Goal: Information Seeking & Learning: Learn about a topic

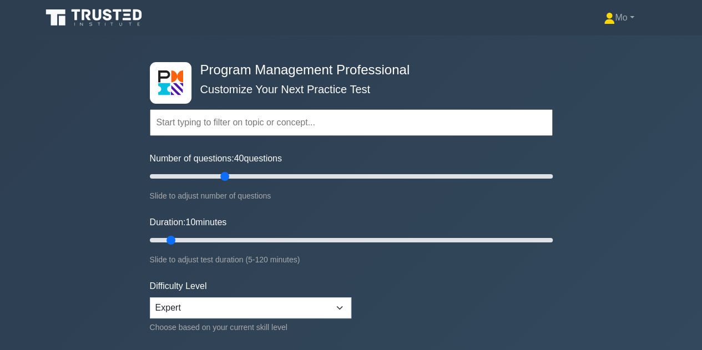
type input "40"
click at [223, 173] on input "Number of questions: 40 questions" at bounding box center [351, 176] width 403 height 13
drag, startPoint x: 173, startPoint y: 238, endPoint x: 286, endPoint y: 236, distance: 113.8
type input "45"
click at [286, 236] on input "Duration: 45 minutes" at bounding box center [351, 240] width 403 height 13
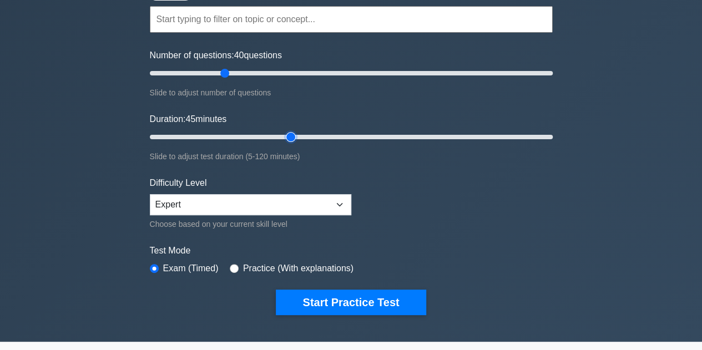
scroll to position [111, 0]
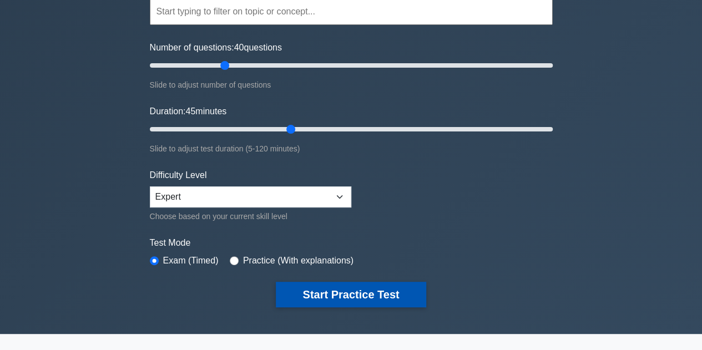
click at [413, 291] on button "Start Practice Test" at bounding box center [351, 295] width 150 height 26
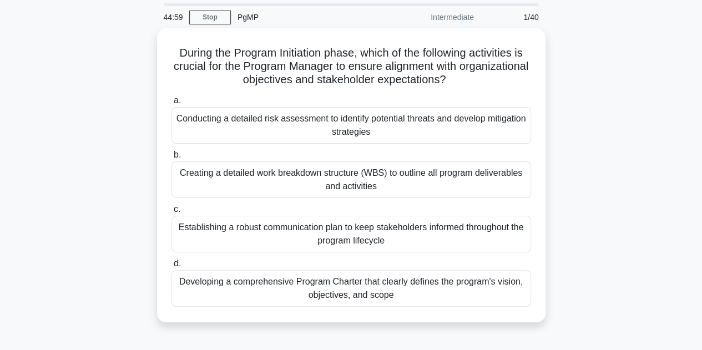
scroll to position [40, 0]
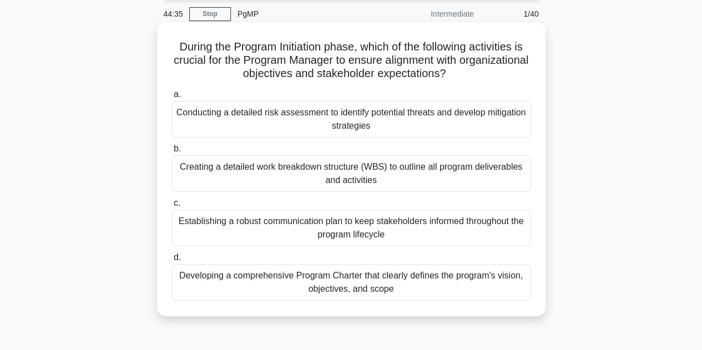
click at [426, 276] on div "Developing a comprehensive Program Charter that clearly defines the program's v…" at bounding box center [352, 282] width 360 height 37
click at [172, 261] on input "d. Developing a comprehensive Program Charter that clearly defines the program'…" at bounding box center [172, 257] width 0 height 7
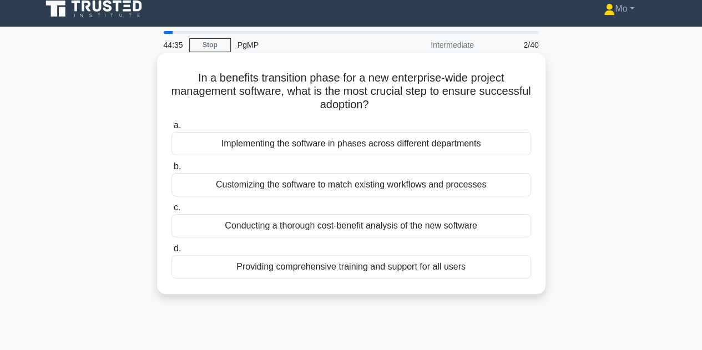
scroll to position [0, 0]
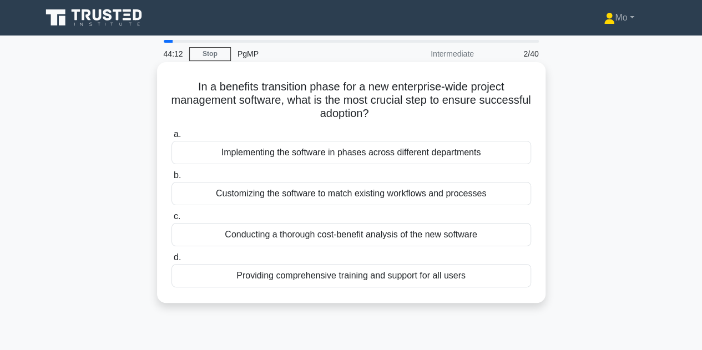
click at [280, 275] on div "Providing comprehensive training and support for all users" at bounding box center [352, 275] width 360 height 23
click at [172, 261] on input "d. Providing comprehensive training and support for all users" at bounding box center [172, 257] width 0 height 7
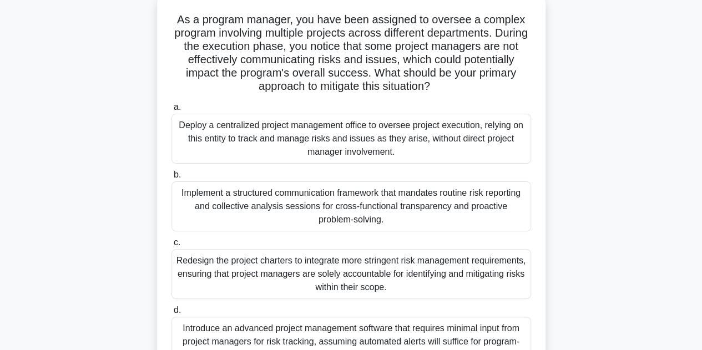
scroll to position [68, 0]
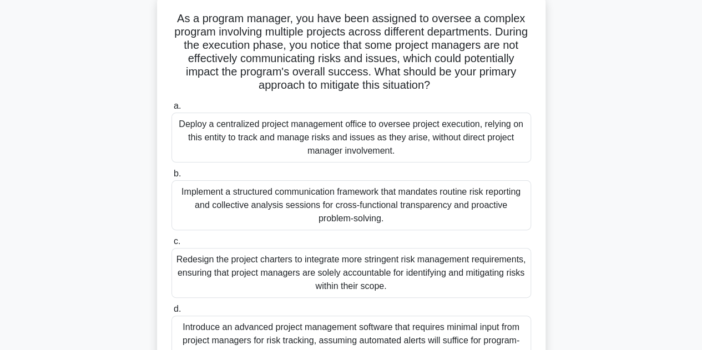
click at [239, 217] on div "Implement a structured communication framework that mandates routine risk repor…" at bounding box center [352, 205] width 360 height 50
click at [172, 178] on input "b. Implement a structured communication framework that mandates routine risk re…" at bounding box center [172, 173] width 0 height 7
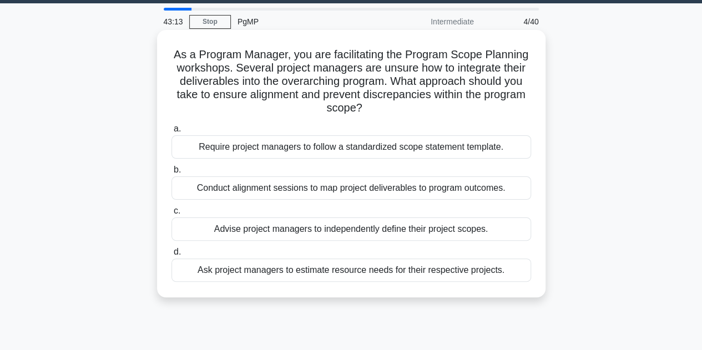
scroll to position [0, 0]
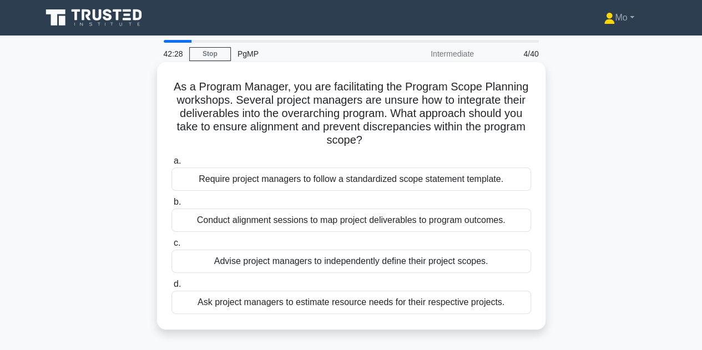
click at [271, 223] on div "Conduct alignment sessions to map project deliverables to program outcomes." at bounding box center [352, 220] width 360 height 23
click at [172, 206] on input "b. Conduct alignment sessions to map project deliverables to program outcomes." at bounding box center [172, 202] width 0 height 7
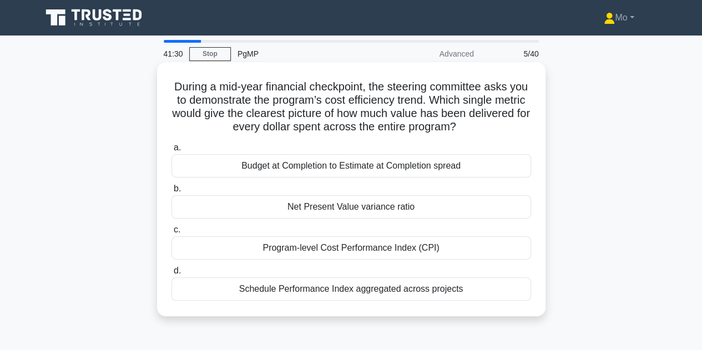
click at [400, 244] on div "Program-level Cost Performance Index (CPI)" at bounding box center [352, 247] width 360 height 23
click at [172, 234] on input "c. Program-level Cost Performance Index (CPI)" at bounding box center [172, 229] width 0 height 7
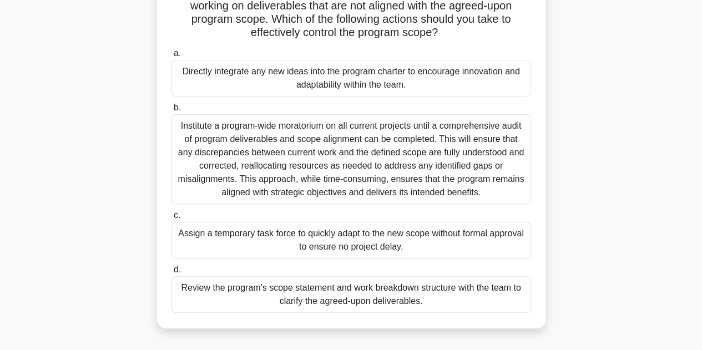
scroll to position [84, 0]
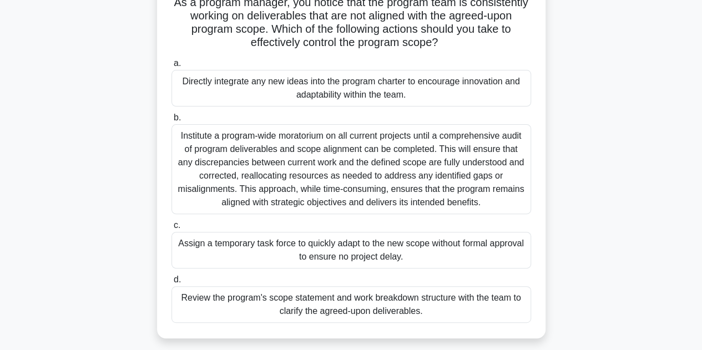
click at [371, 313] on div "Review the program's scope statement and work breakdown structure with the team…" at bounding box center [352, 304] width 360 height 37
click at [172, 284] on input "d. Review the program's scope statement and work breakdown structure with the t…" at bounding box center [172, 279] width 0 height 7
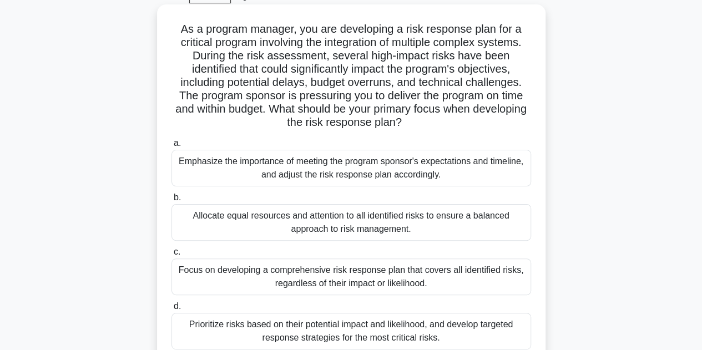
scroll to position [58, 0]
click at [352, 330] on div "Prioritize risks based on their potential impact and likelihood, and develop ta…" at bounding box center [352, 331] width 360 height 37
click at [172, 310] on input "d. Prioritize risks based on their potential impact and likelihood, and develop…" at bounding box center [172, 306] width 0 height 7
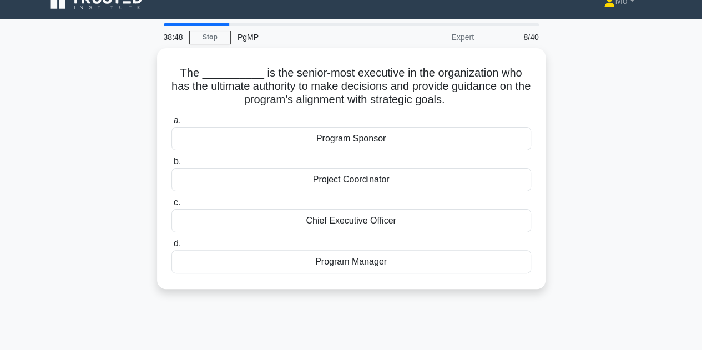
scroll to position [17, 0]
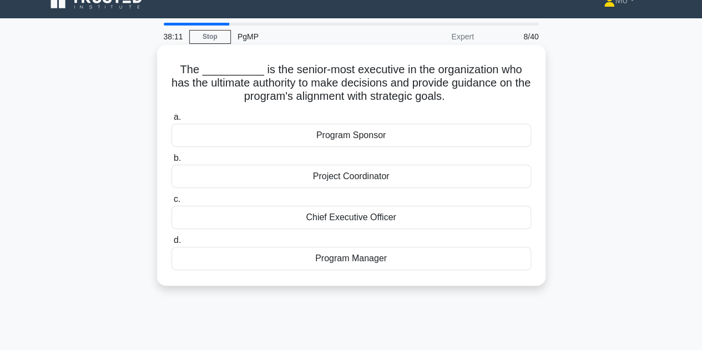
click at [411, 135] on div "Program Sponsor" at bounding box center [352, 135] width 360 height 23
click at [172, 121] on input "a. Program Sponsor" at bounding box center [172, 117] width 0 height 7
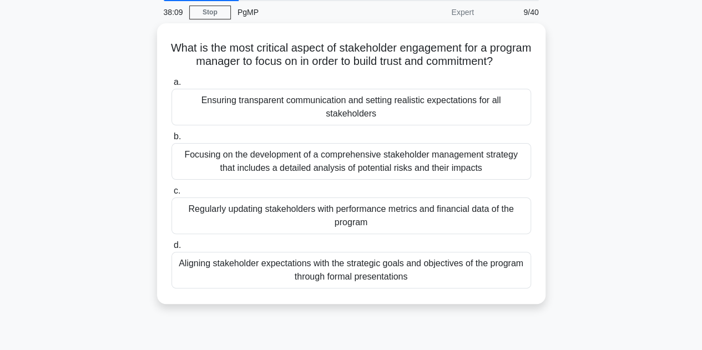
scroll to position [43, 0]
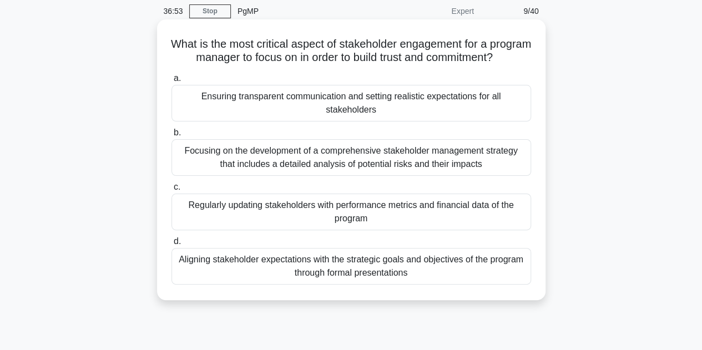
click at [367, 227] on div "Regularly updating stakeholders with performance metrics and financial data of …" at bounding box center [352, 212] width 360 height 37
click at [172, 191] on input "c. Regularly updating stakeholders with performance metrics and financial data …" at bounding box center [172, 187] width 0 height 7
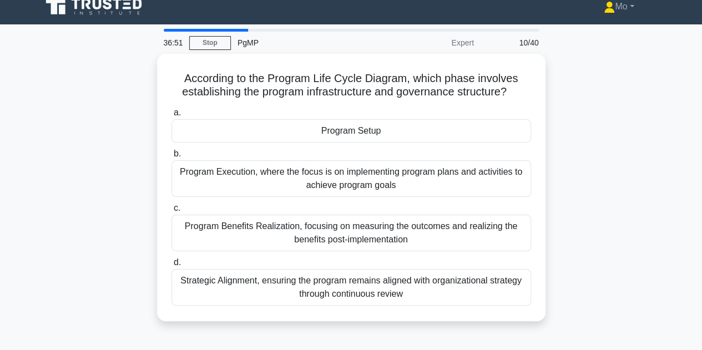
scroll to position [0, 0]
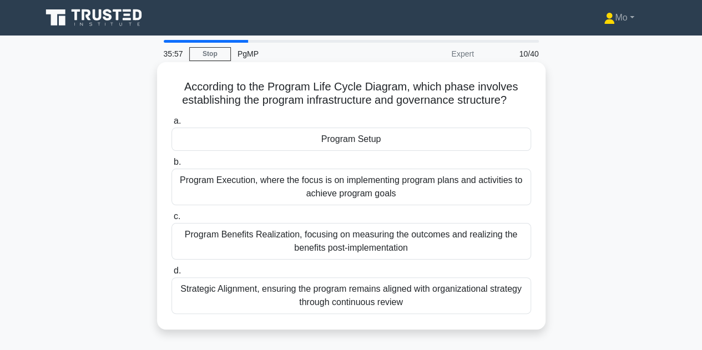
click at [376, 134] on div "Program Setup" at bounding box center [352, 139] width 360 height 23
click at [172, 125] on input "a. Program Setup" at bounding box center [172, 121] width 0 height 7
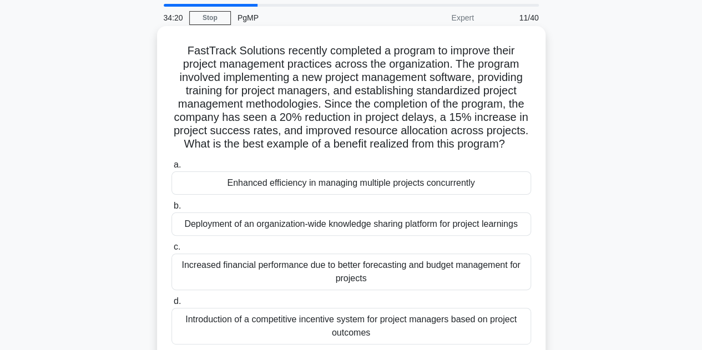
scroll to position [34, 0]
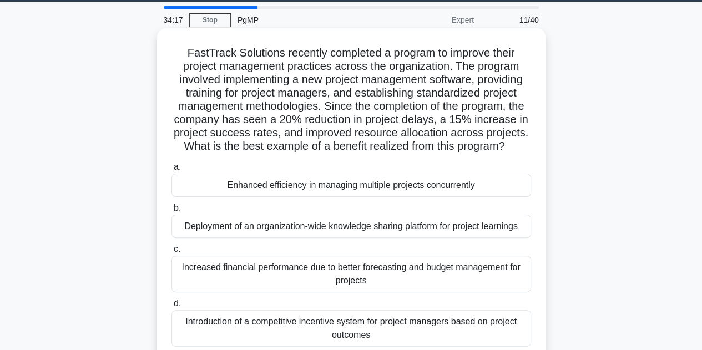
click at [386, 227] on div "Deployment of an organization-wide knowledge sharing platform for project learn…" at bounding box center [352, 226] width 360 height 23
click at [172, 212] on input "b. Deployment of an organization-wide knowledge sharing platform for project le…" at bounding box center [172, 208] width 0 height 7
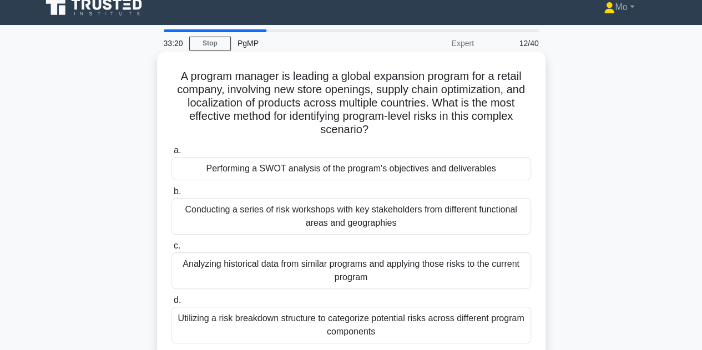
scroll to position [11, 0]
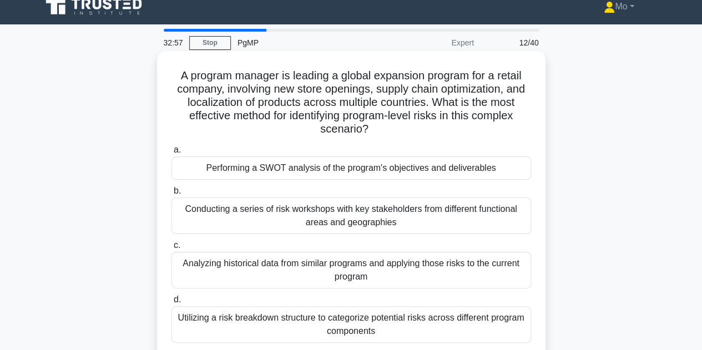
click at [291, 263] on div "Analyzing historical data from similar programs and applying those risks to the…" at bounding box center [352, 270] width 360 height 37
click at [172, 249] on input "c. Analyzing historical data from similar programs and applying those risks to …" at bounding box center [172, 245] width 0 height 7
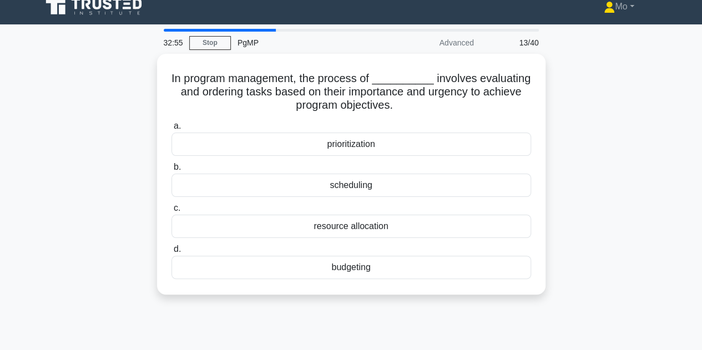
scroll to position [0, 0]
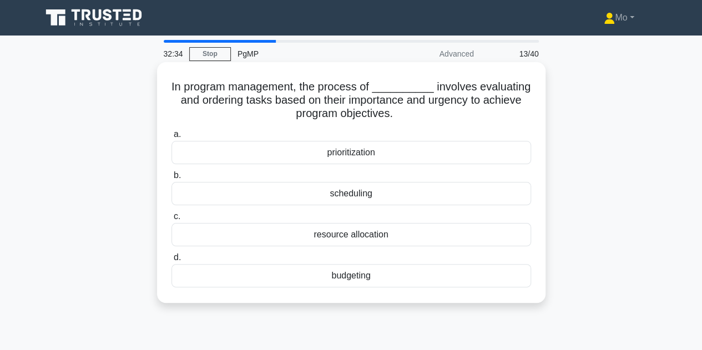
click at [315, 154] on div "prioritization" at bounding box center [352, 152] width 360 height 23
click at [172, 138] on input "a. prioritization" at bounding box center [172, 134] width 0 height 7
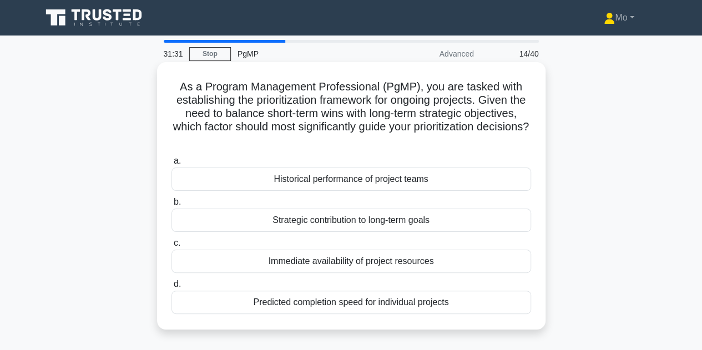
click at [260, 222] on div "Strategic contribution to long-term goals" at bounding box center [352, 220] width 360 height 23
click at [172, 206] on input "b. Strategic contribution to long-term goals" at bounding box center [172, 202] width 0 height 7
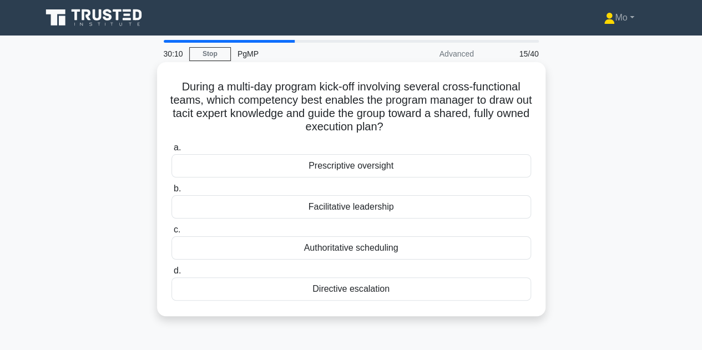
click at [284, 204] on div "Facilitative leadership" at bounding box center [352, 206] width 360 height 23
click at [172, 193] on input "b. Facilitative leadership" at bounding box center [172, 188] width 0 height 7
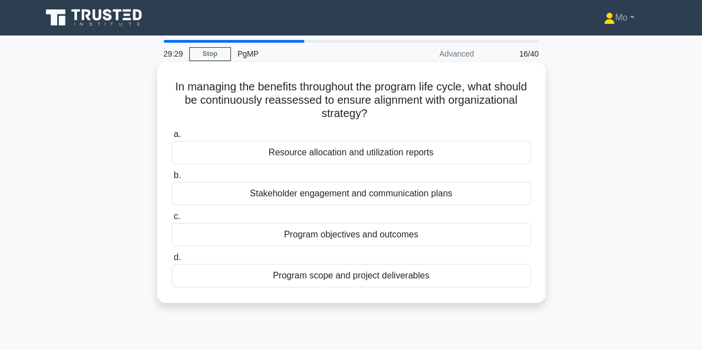
click at [367, 278] on div "Program scope and project deliverables" at bounding box center [352, 275] width 360 height 23
click at [172, 261] on input "d. Program scope and project deliverables" at bounding box center [172, 257] width 0 height 7
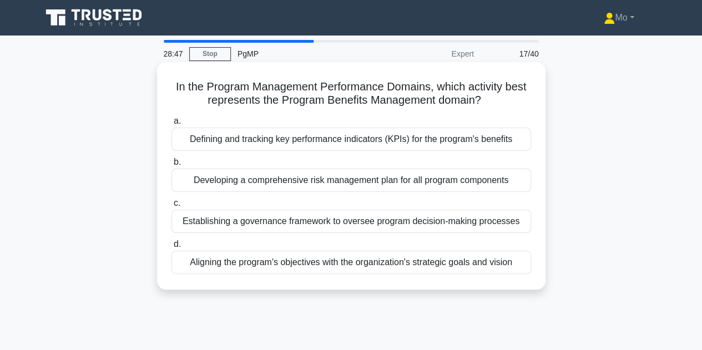
click at [365, 139] on div "Defining and tracking key performance indicators (KPIs) for the program's benef…" at bounding box center [352, 139] width 360 height 23
click at [172, 125] on input "a. Defining and tracking key performance indicators (KPIs) for the program's be…" at bounding box center [172, 121] width 0 height 7
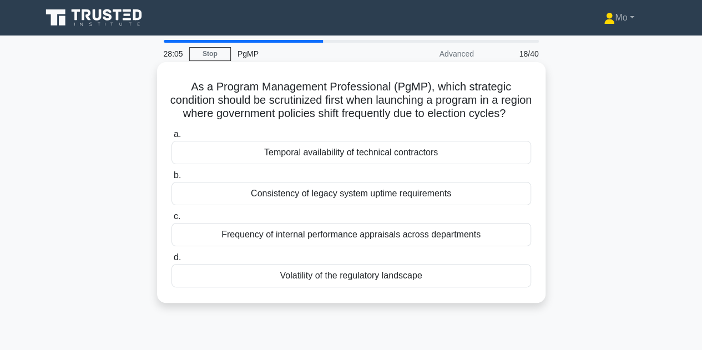
click at [251, 288] on div "Volatility of the regulatory landscape" at bounding box center [352, 275] width 360 height 23
click at [172, 261] on input "d. Volatility of the regulatory landscape" at bounding box center [172, 257] width 0 height 7
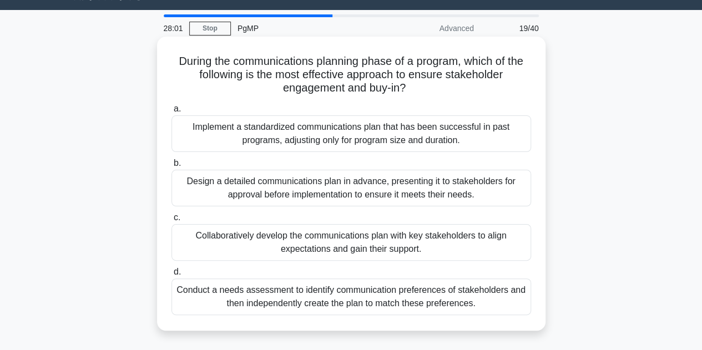
scroll to position [26, 0]
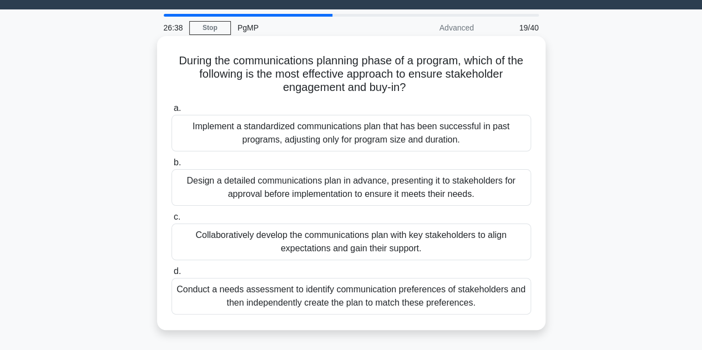
click at [200, 192] on div "Design a detailed communications plan in advance, presenting it to stakeholders…" at bounding box center [352, 187] width 360 height 37
click at [172, 167] on input "b. Design a detailed communications plan in advance, presenting it to stakehold…" at bounding box center [172, 162] width 0 height 7
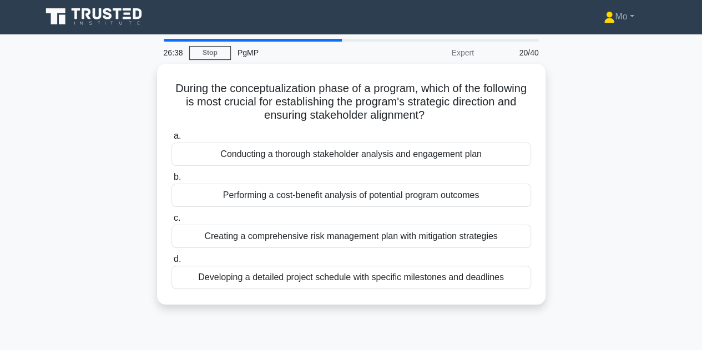
scroll to position [0, 0]
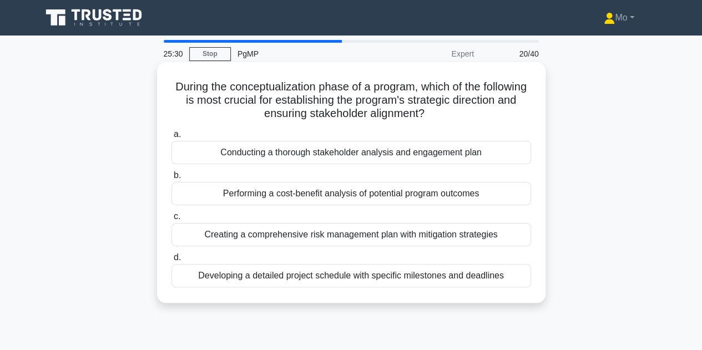
click at [295, 196] on div "Performing a cost-benefit analysis of potential program outcomes" at bounding box center [352, 193] width 360 height 23
click at [172, 179] on input "b. Performing a cost-benefit analysis of potential program outcomes" at bounding box center [172, 175] width 0 height 7
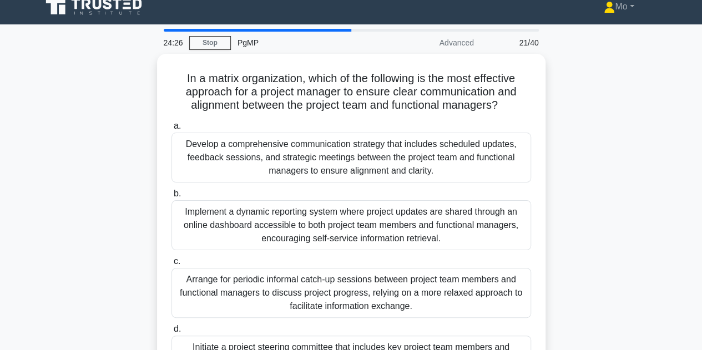
scroll to position [7, 0]
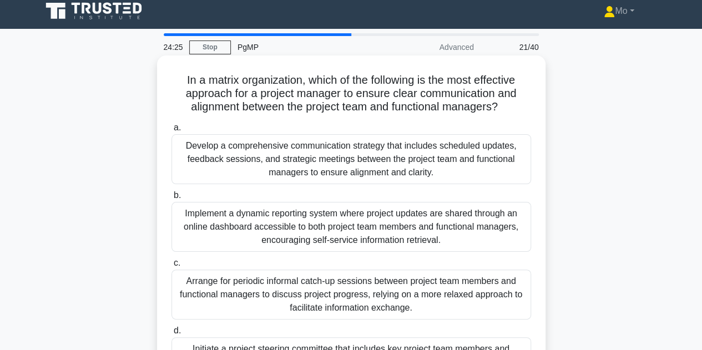
click at [226, 154] on div "Develop a comprehensive communication strategy that includes scheduled updates,…" at bounding box center [352, 159] width 360 height 50
click at [172, 132] on input "a. Develop a comprehensive communication strategy that includes scheduled updat…" at bounding box center [172, 127] width 0 height 7
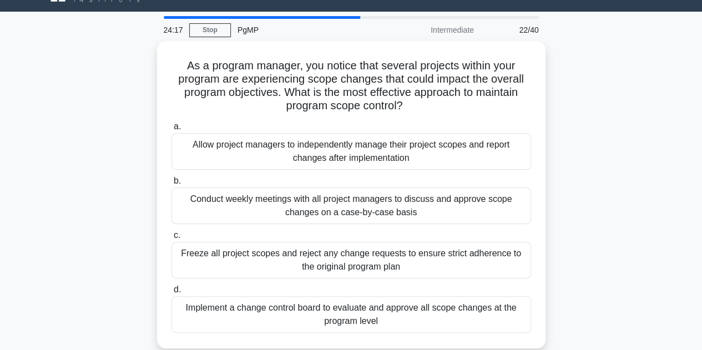
scroll to position [24, 0]
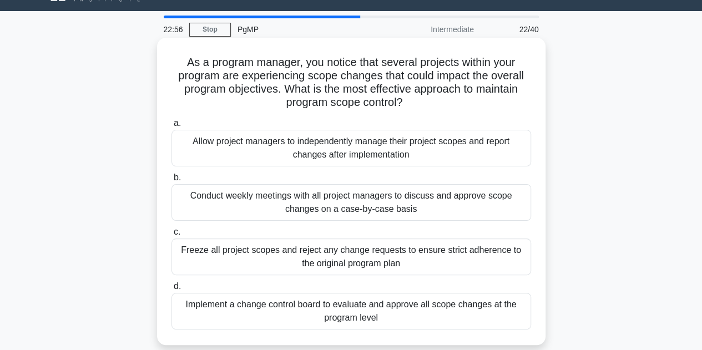
click at [266, 308] on div "Implement a change control board to evaluate and approve all scope changes at t…" at bounding box center [352, 311] width 360 height 37
click at [172, 290] on input "d. Implement a change control board to evaluate and approve all scope changes a…" at bounding box center [172, 286] width 0 height 7
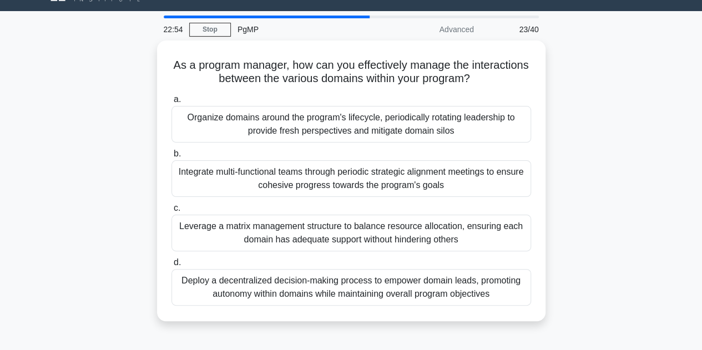
scroll to position [0, 0]
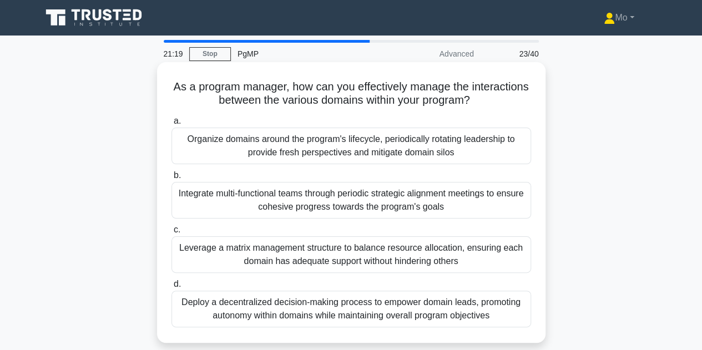
click at [356, 253] on div "Leverage a matrix management structure to balance resource allocation, ensuring…" at bounding box center [352, 254] width 360 height 37
click at [172, 234] on input "c. Leverage a matrix management structure to balance resource allocation, ensur…" at bounding box center [172, 229] width 0 height 7
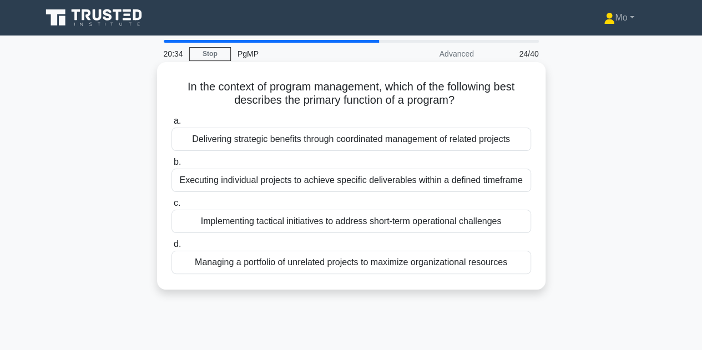
click at [356, 139] on div "Delivering strategic benefits through coordinated management of related projects" at bounding box center [352, 139] width 360 height 23
click at [172, 125] on input "a. Delivering strategic benefits through coordinated management of related proj…" at bounding box center [172, 121] width 0 height 7
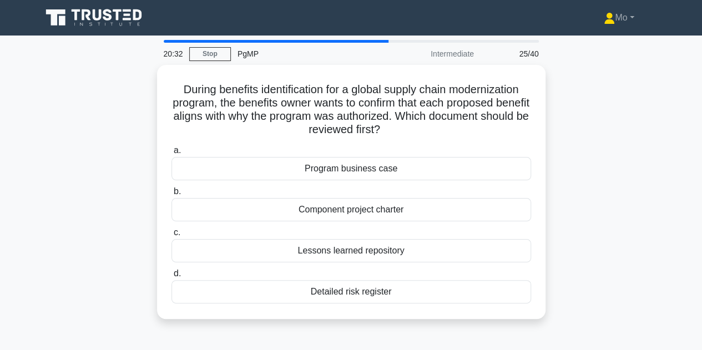
scroll to position [4, 0]
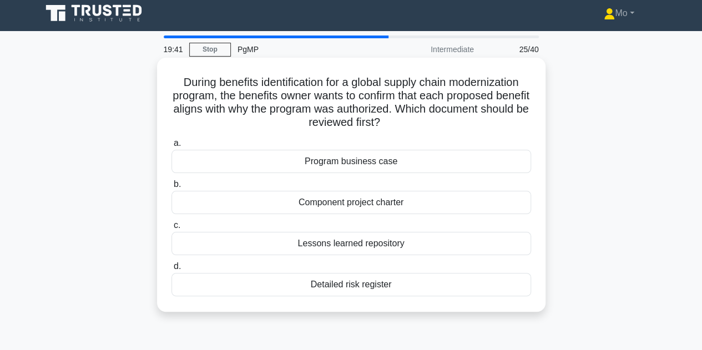
click at [401, 161] on div "Program business case" at bounding box center [352, 161] width 360 height 23
click at [172, 147] on input "a. Program business case" at bounding box center [172, 143] width 0 height 7
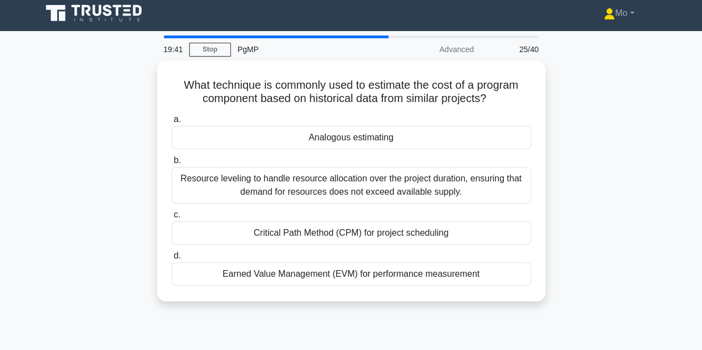
scroll to position [0, 0]
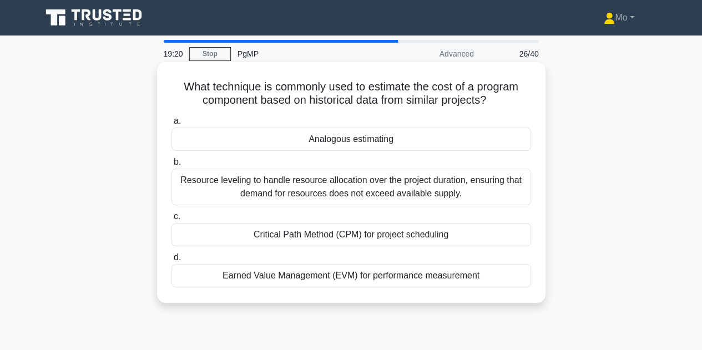
click at [214, 141] on div "Analogous estimating" at bounding box center [352, 139] width 360 height 23
click at [172, 125] on input "a. Analogous estimating" at bounding box center [172, 121] width 0 height 7
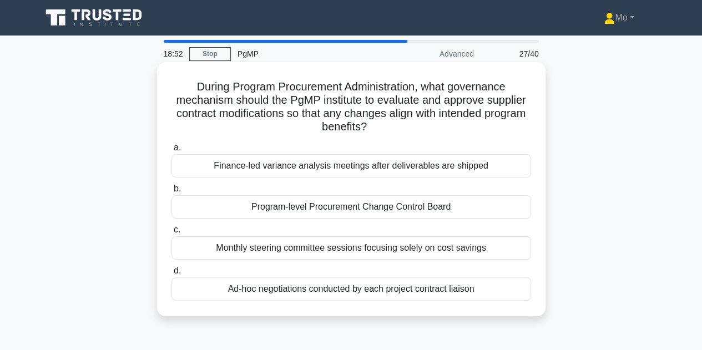
click at [293, 210] on div "Program-level Procurement Change Control Board" at bounding box center [352, 206] width 360 height 23
click at [172, 193] on input "b. Program-level Procurement Change Control Board" at bounding box center [172, 188] width 0 height 7
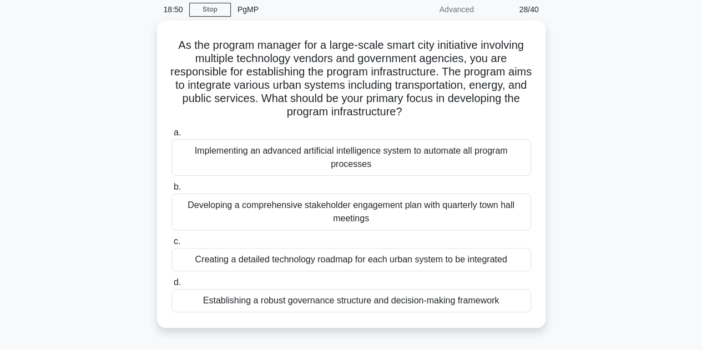
scroll to position [42, 0]
click at [301, 259] on div "Creating a detailed technology roadmap for each urban system to be integrated" at bounding box center [352, 259] width 360 height 23
click at [172, 245] on input "c. Creating a detailed technology roadmap for each urban system to be integrated" at bounding box center [172, 241] width 0 height 7
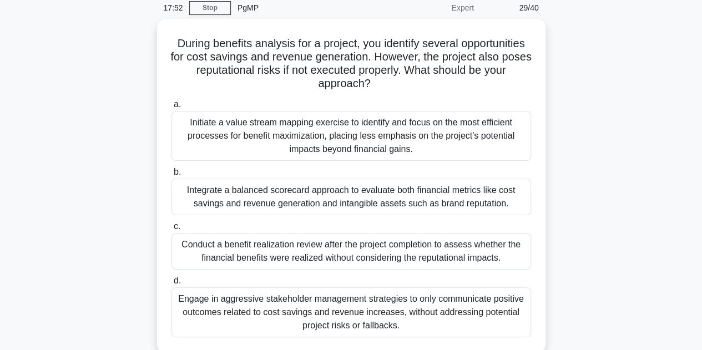
scroll to position [44, 0]
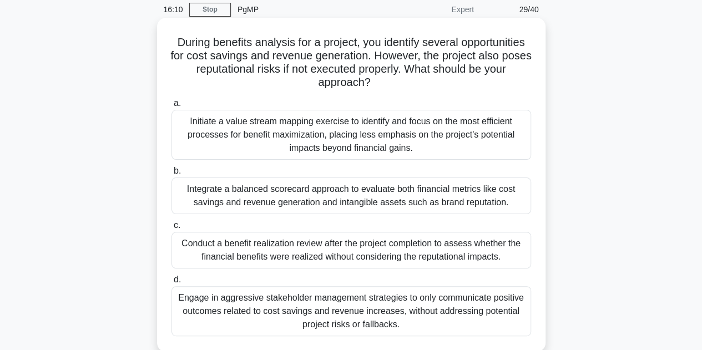
click at [326, 195] on div "Integrate a balanced scorecard approach to evaluate both financial metrics like…" at bounding box center [352, 196] width 360 height 37
click at [172, 175] on input "b. Integrate a balanced scorecard approach to evaluate both financial metrics l…" at bounding box center [172, 171] width 0 height 7
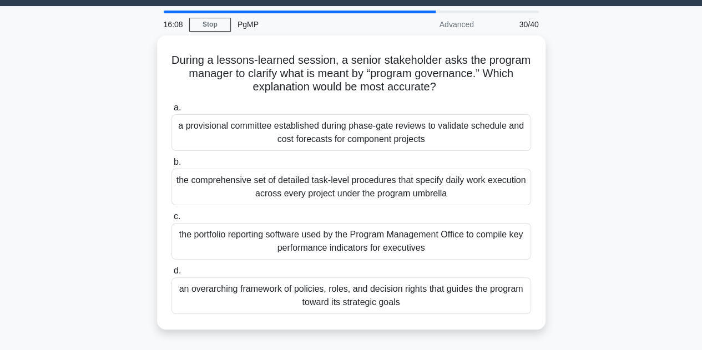
scroll to position [30, 0]
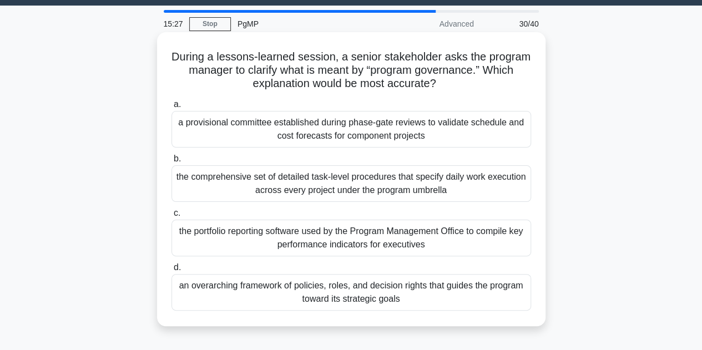
click at [421, 291] on div "an overarching framework of policies, roles, and decision rights that guides th…" at bounding box center [352, 292] width 360 height 37
click at [172, 271] on input "d. an overarching framework of policies, roles, and decision rights that guides…" at bounding box center [172, 267] width 0 height 7
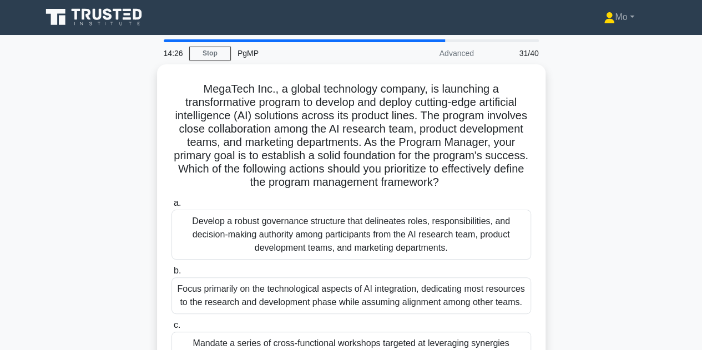
scroll to position [0, 0]
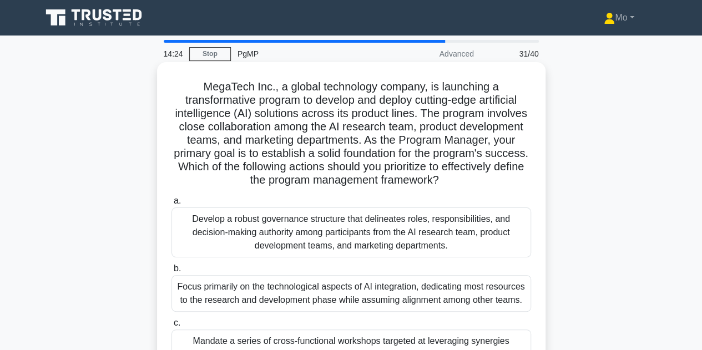
click at [225, 231] on div "Develop a robust governance structure that delineates roles, responsibilities, …" at bounding box center [352, 233] width 360 height 50
click at [172, 205] on input "a. Develop a robust governance structure that delineates roles, responsibilitie…" at bounding box center [172, 201] width 0 height 7
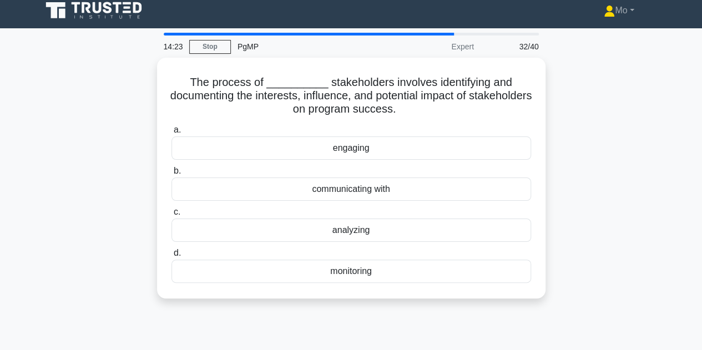
scroll to position [8, 0]
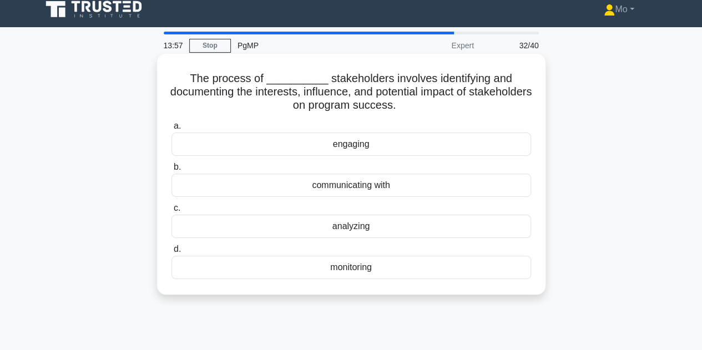
click at [357, 227] on div "analyzing" at bounding box center [352, 226] width 360 height 23
click at [172, 212] on input "c. analyzing" at bounding box center [172, 208] width 0 height 7
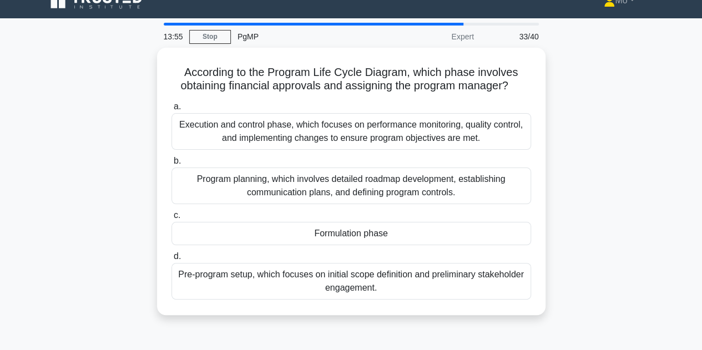
scroll to position [18, 0]
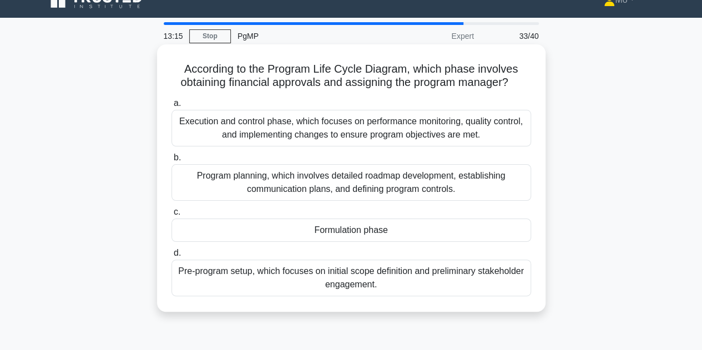
click at [295, 233] on div "Formulation phase" at bounding box center [352, 230] width 360 height 23
click at [172, 216] on input "c. Formulation phase" at bounding box center [172, 212] width 0 height 7
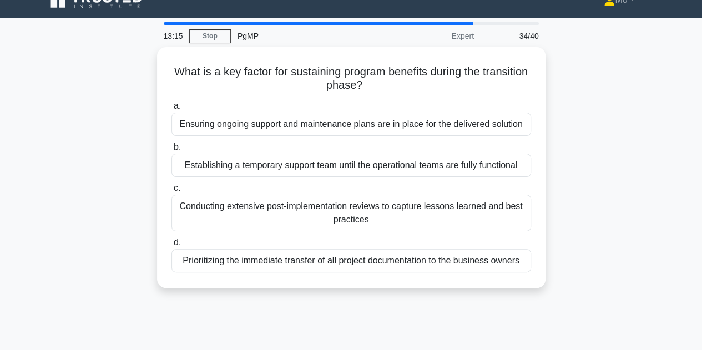
scroll to position [0, 0]
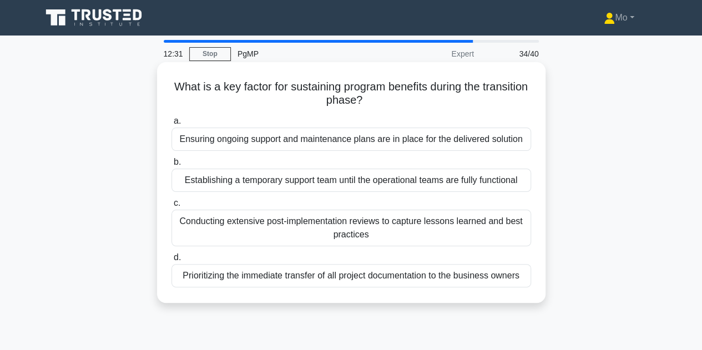
click at [346, 140] on div "Ensuring ongoing support and maintenance plans are in place for the delivered s…" at bounding box center [352, 139] width 360 height 23
click at [172, 125] on input "a. Ensuring ongoing support and maintenance plans are in place for the delivere…" at bounding box center [172, 121] width 0 height 7
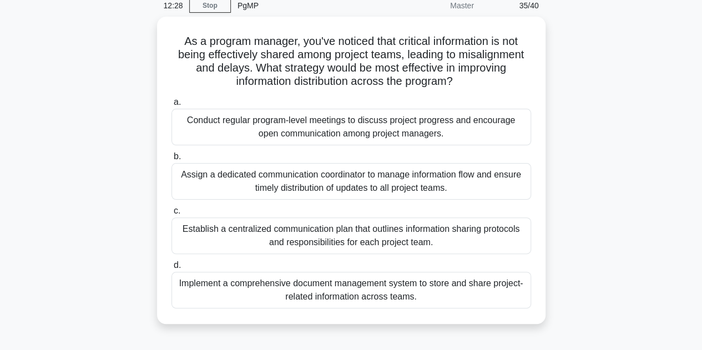
scroll to position [46, 0]
click at [234, 238] on div "Establish a centralized communication plan that outlines information sharing pr…" at bounding box center [352, 235] width 360 height 37
click at [172, 214] on input "c. Establish a centralized communication plan that outlines information sharing…" at bounding box center [172, 210] width 0 height 7
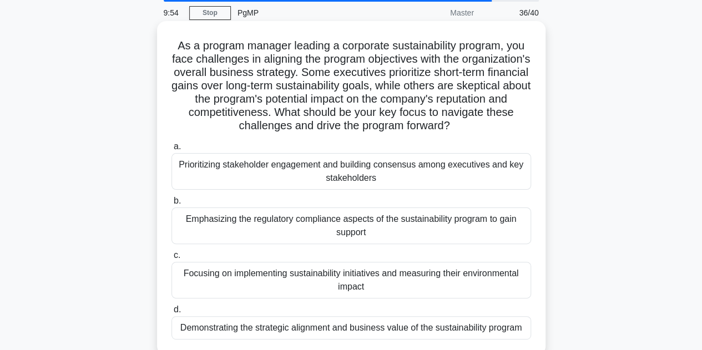
scroll to position [41, 0]
click at [328, 323] on div "Demonstrating the strategic alignment and business value of the sustainability …" at bounding box center [352, 328] width 360 height 23
click at [172, 314] on input "d. Demonstrating the strategic alignment and business value of the sustainabili…" at bounding box center [172, 310] width 0 height 7
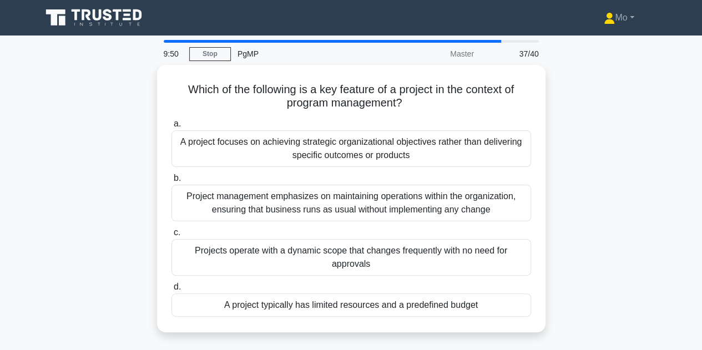
scroll to position [12, 0]
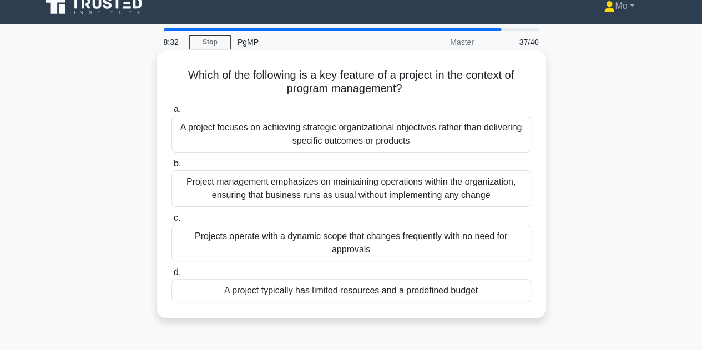
click at [355, 290] on div "A project typically has limited resources and a predefined budget" at bounding box center [352, 290] width 360 height 23
click at [172, 276] on input "d. A project typically has limited resources and a predefined budget" at bounding box center [172, 272] width 0 height 7
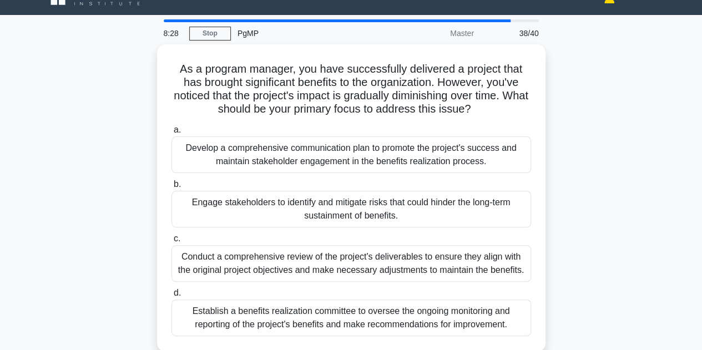
scroll to position [21, 0]
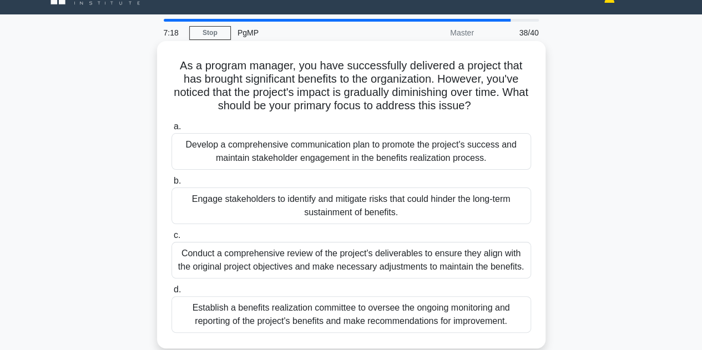
click at [280, 254] on div "Conduct a comprehensive review of the project's deliverables to ensure they ali…" at bounding box center [352, 260] width 360 height 37
click at [172, 239] on input "c. Conduct a comprehensive review of the project's deliverables to ensure they …" at bounding box center [172, 235] width 0 height 7
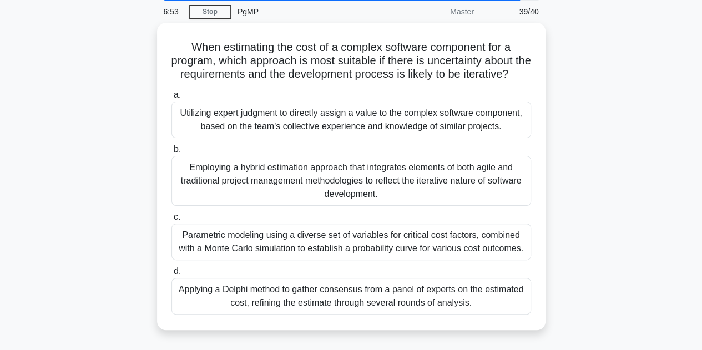
scroll to position [43, 0]
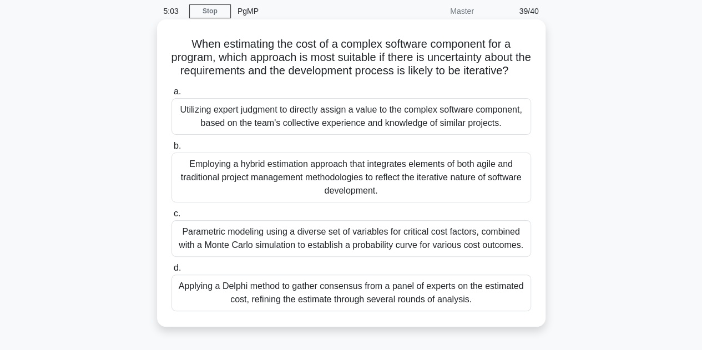
click at [344, 192] on div "Employing a hybrid estimation approach that integrates elements of both agile a…" at bounding box center [352, 178] width 360 height 50
click at [172, 150] on input "b. Employing a hybrid estimation approach that integrates elements of both agil…" at bounding box center [172, 146] width 0 height 7
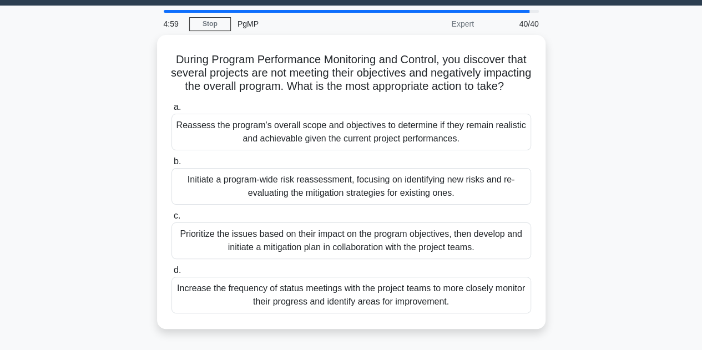
scroll to position [31, 0]
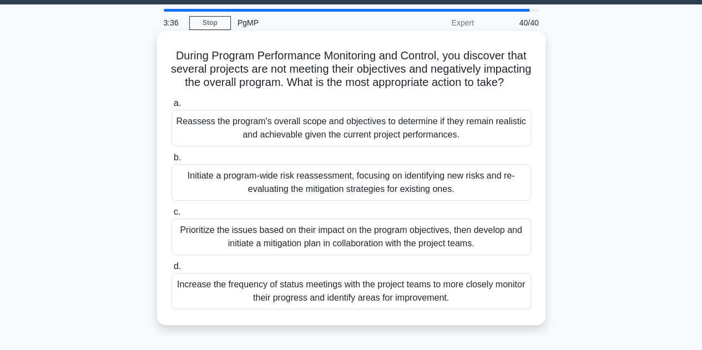
click at [336, 251] on div "Prioritize the issues based on their impact on the program objectives, then dev…" at bounding box center [352, 237] width 360 height 37
click at [172, 216] on input "c. Prioritize the issues based on their impact on the program objectives, then …" at bounding box center [172, 212] width 0 height 7
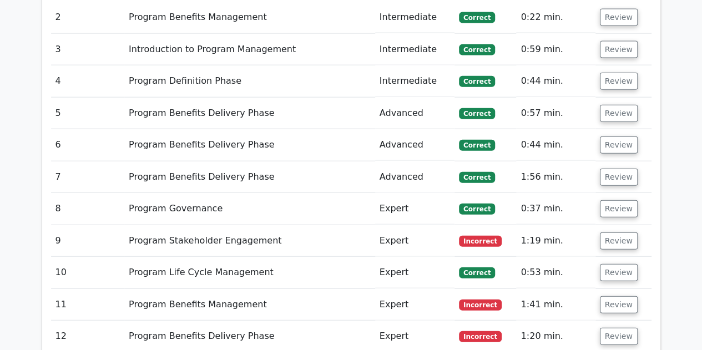
scroll to position [1262, 0]
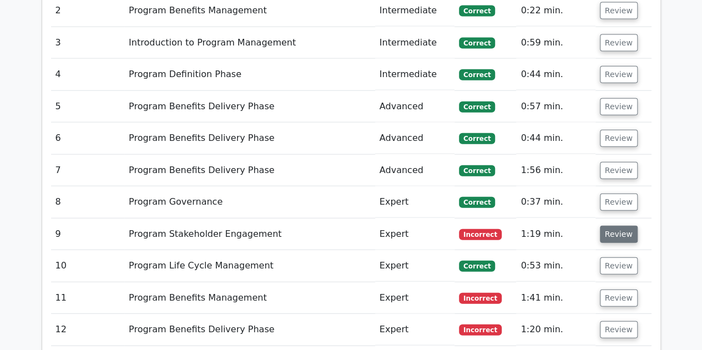
click at [606, 226] on button "Review" at bounding box center [619, 234] width 38 height 17
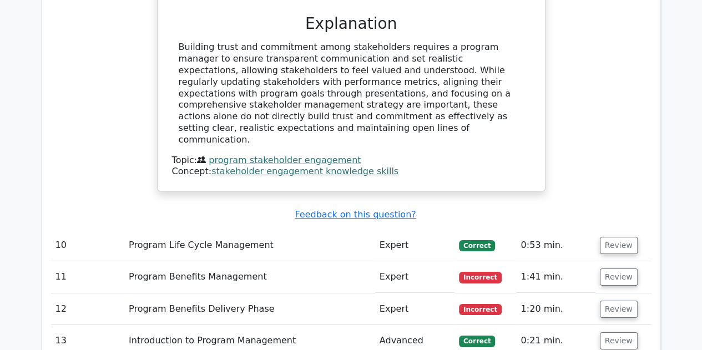
scroll to position [1773, 0]
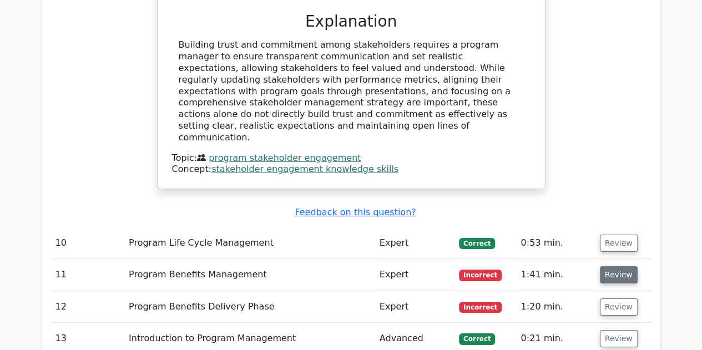
click at [611, 266] on button "Review" at bounding box center [619, 274] width 38 height 17
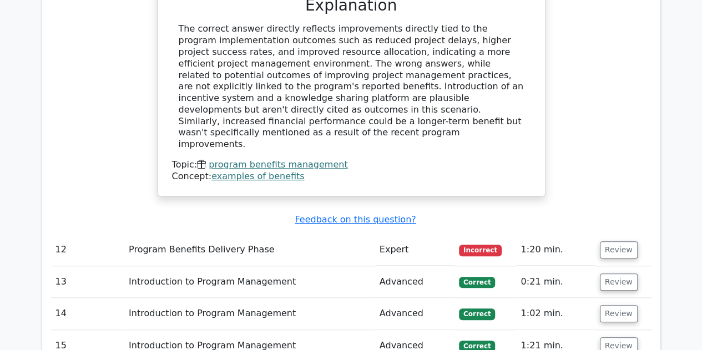
scroll to position [2427, 0]
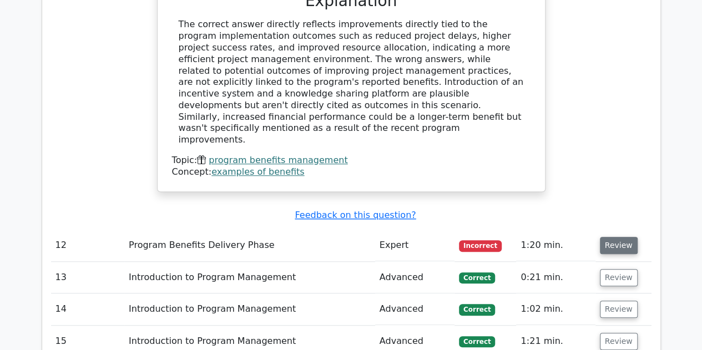
click at [604, 237] on button "Review" at bounding box center [619, 245] width 38 height 17
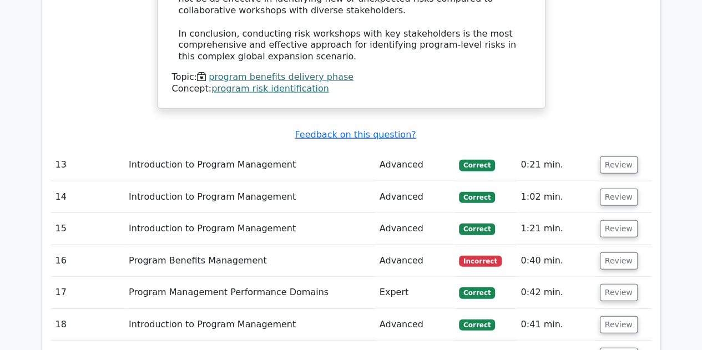
scroll to position [3411, 0]
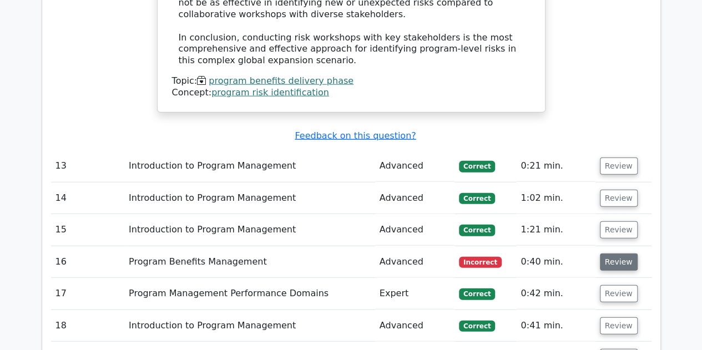
click at [607, 254] on button "Review" at bounding box center [619, 262] width 38 height 17
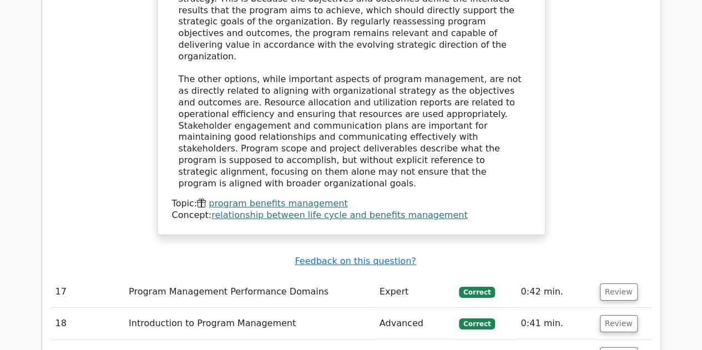
scroll to position [3986, 0]
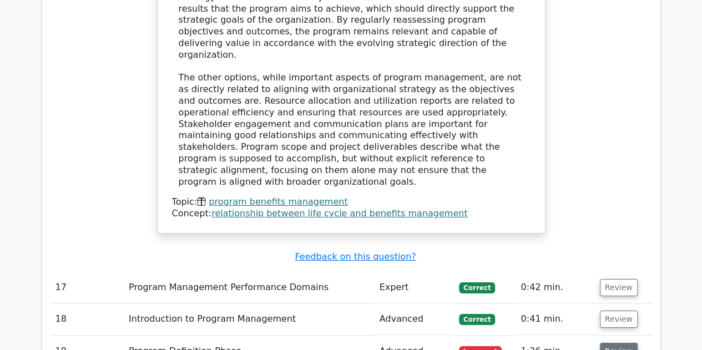
click at [612, 343] on button "Review" at bounding box center [619, 351] width 38 height 17
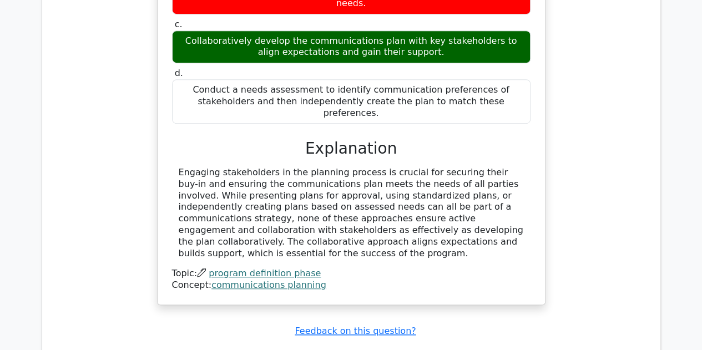
scroll to position [4507, 0]
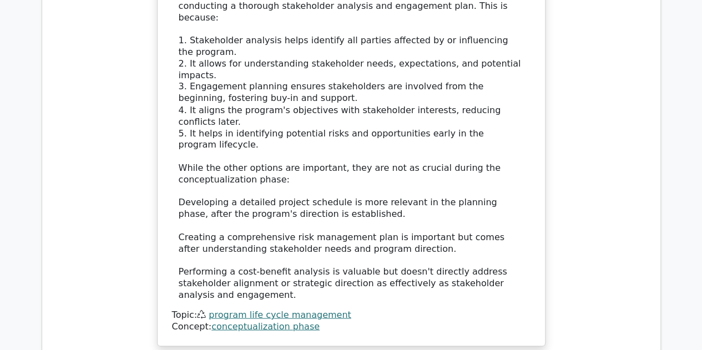
scroll to position [5157, 0]
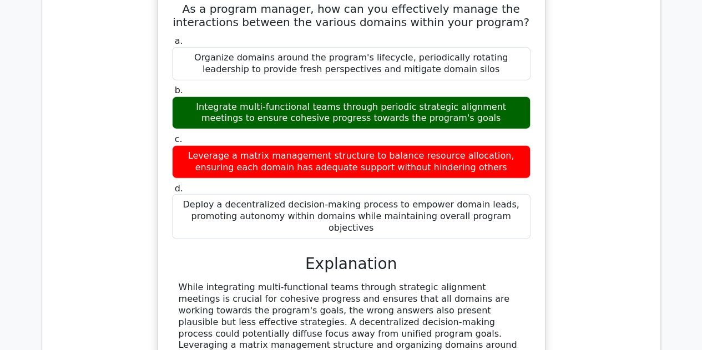
scroll to position [5667, 0]
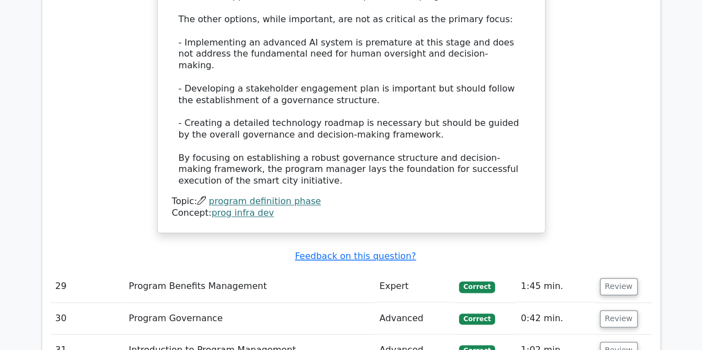
scroll to position [6881, 0]
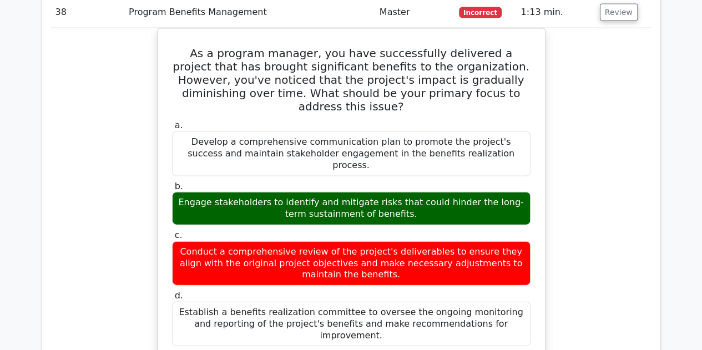
scroll to position [7559, 0]
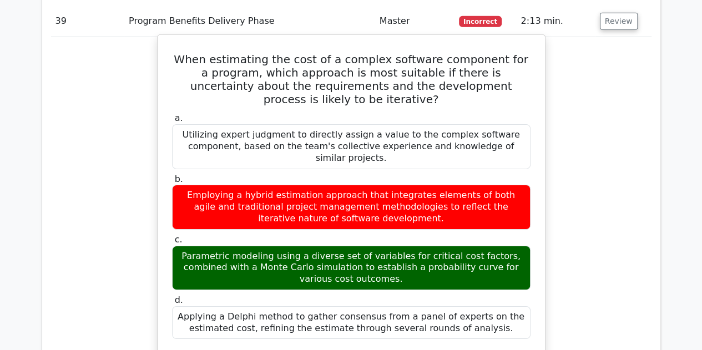
scroll to position [8049, 0]
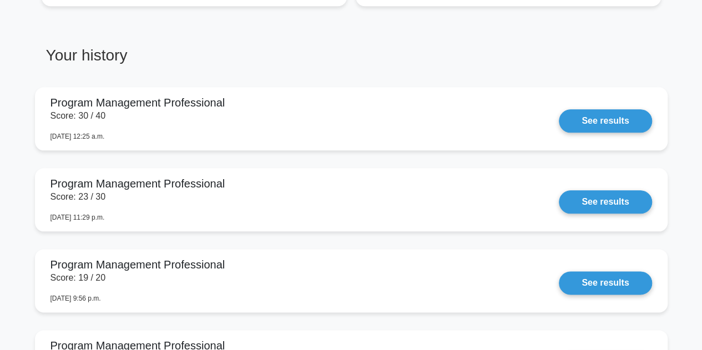
scroll to position [547, 0]
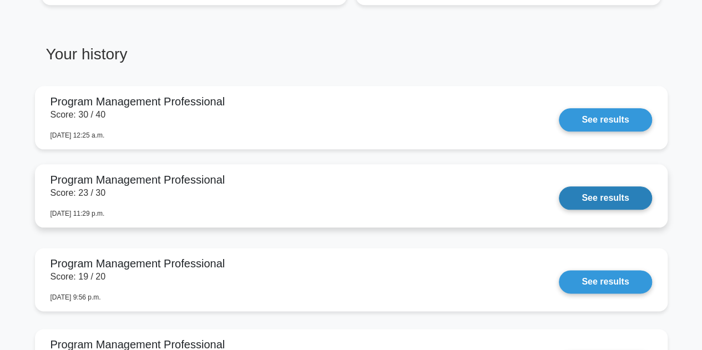
click at [595, 204] on link "See results" at bounding box center [605, 198] width 93 height 23
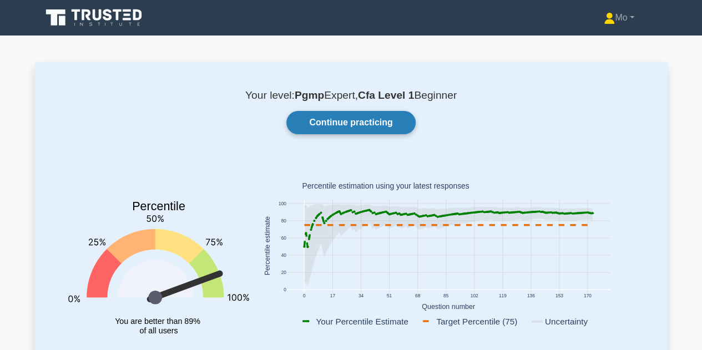
click at [350, 118] on link "Continue practicing" at bounding box center [350, 122] width 129 height 23
